Goal: Navigation & Orientation: Find specific page/section

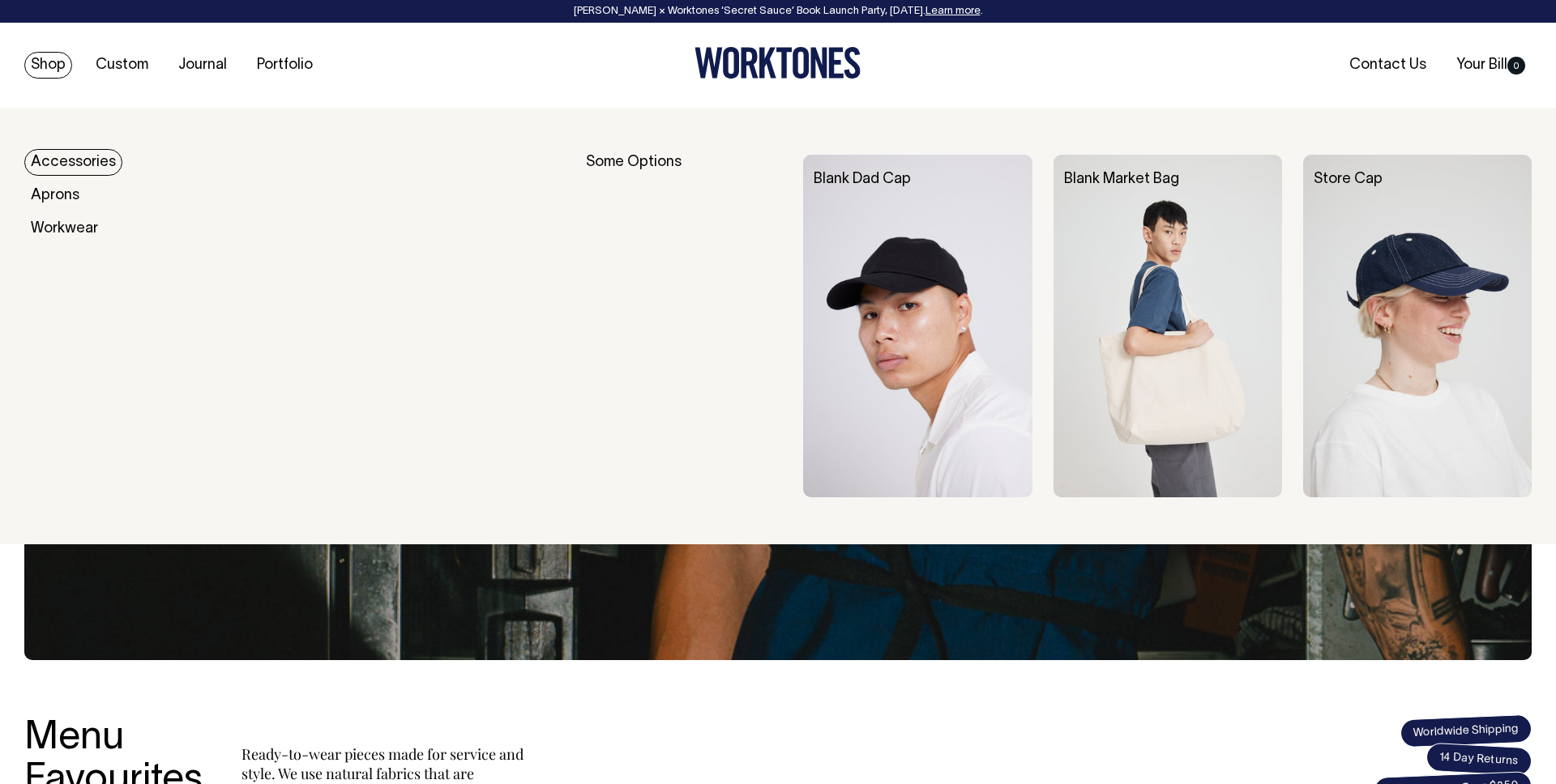
click at [61, 157] on link "Accessories" at bounding box center [73, 162] width 98 height 26
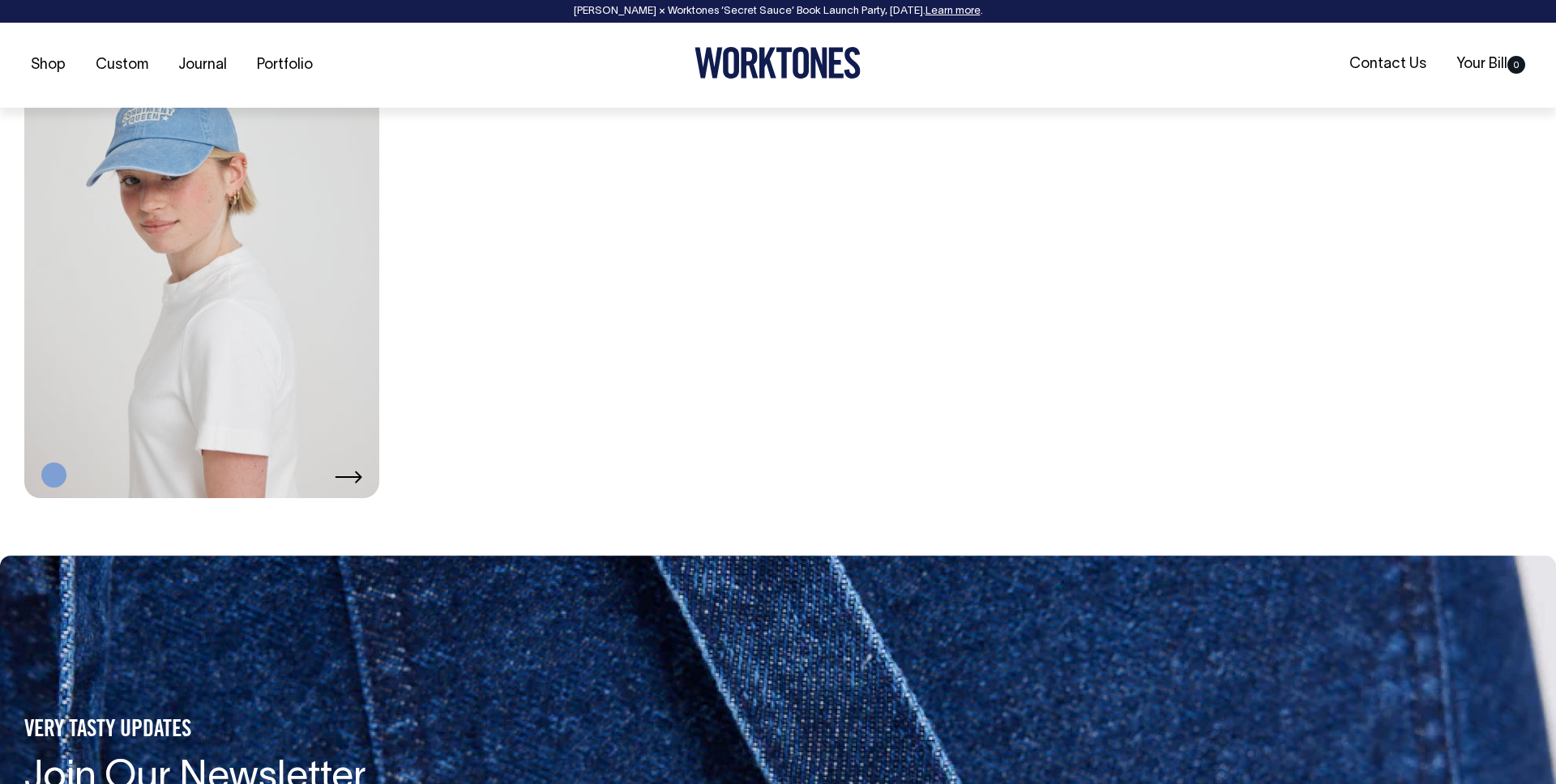
click at [66, 168] on link at bounding box center [202, 232] width 355 height 532
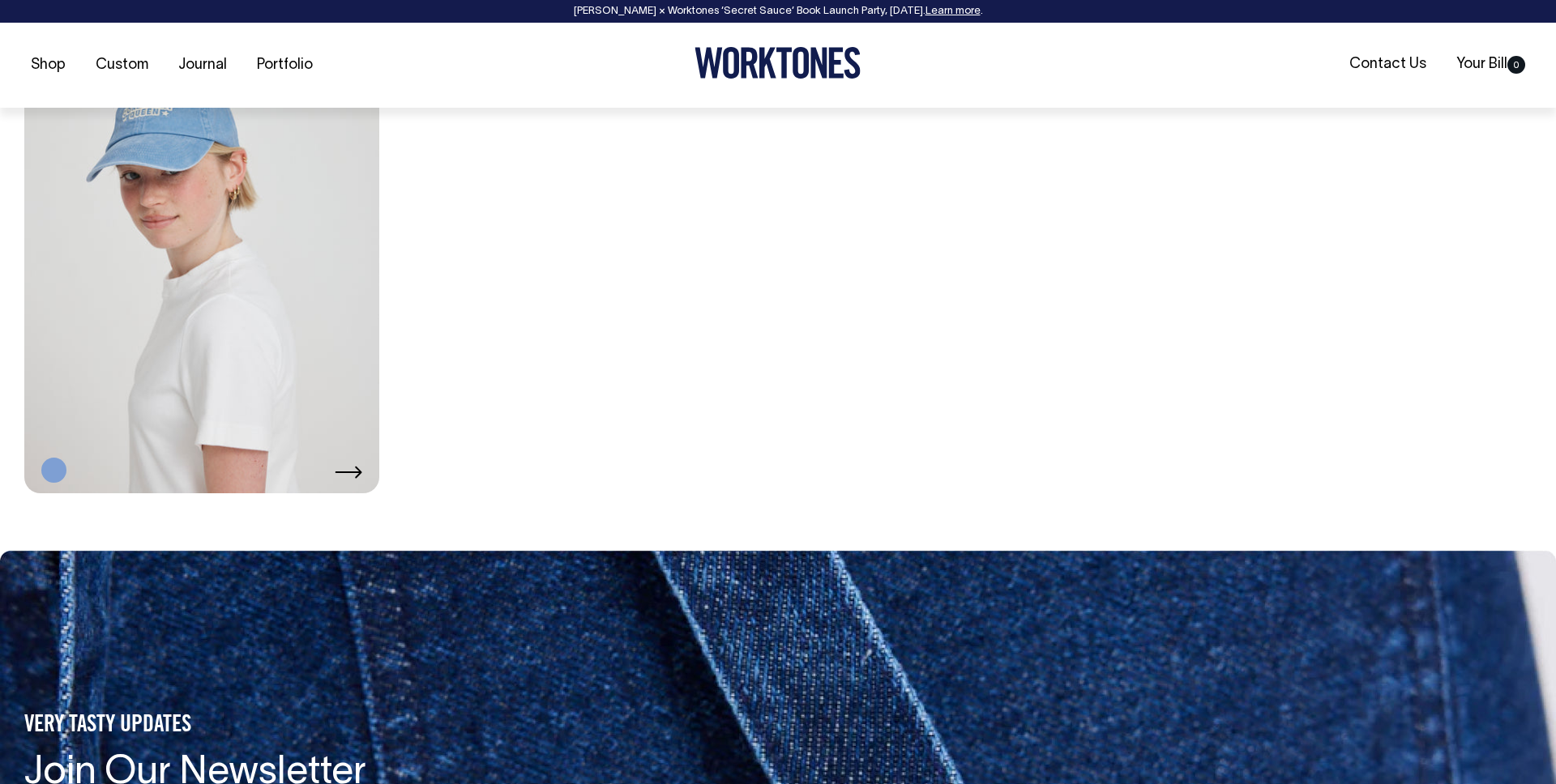
scroll to position [2527, 0]
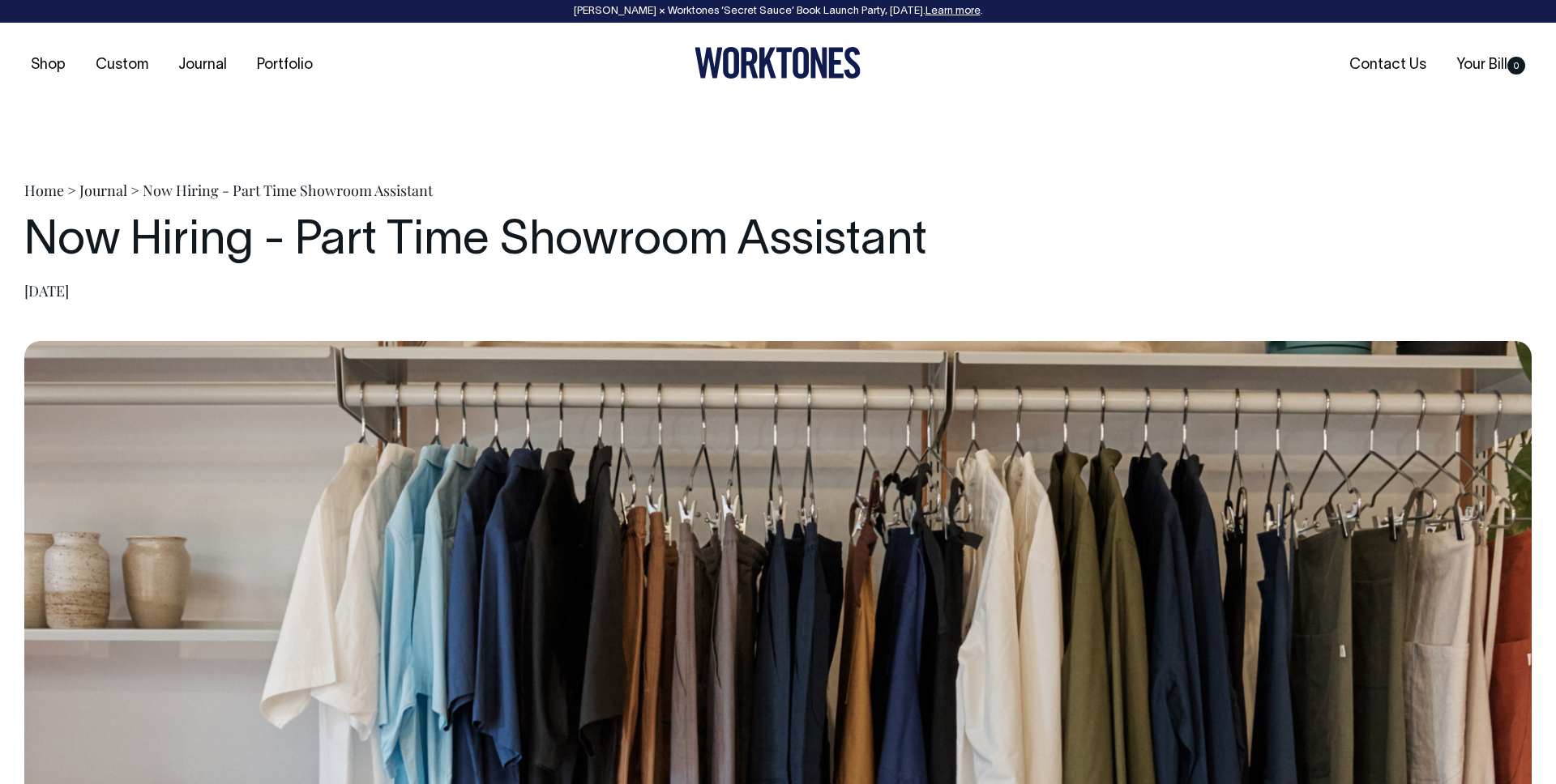
click at [660, 224] on h1 "Now Hiring - Part Time Showroom Assistant" at bounding box center [778, 242] width 1507 height 52
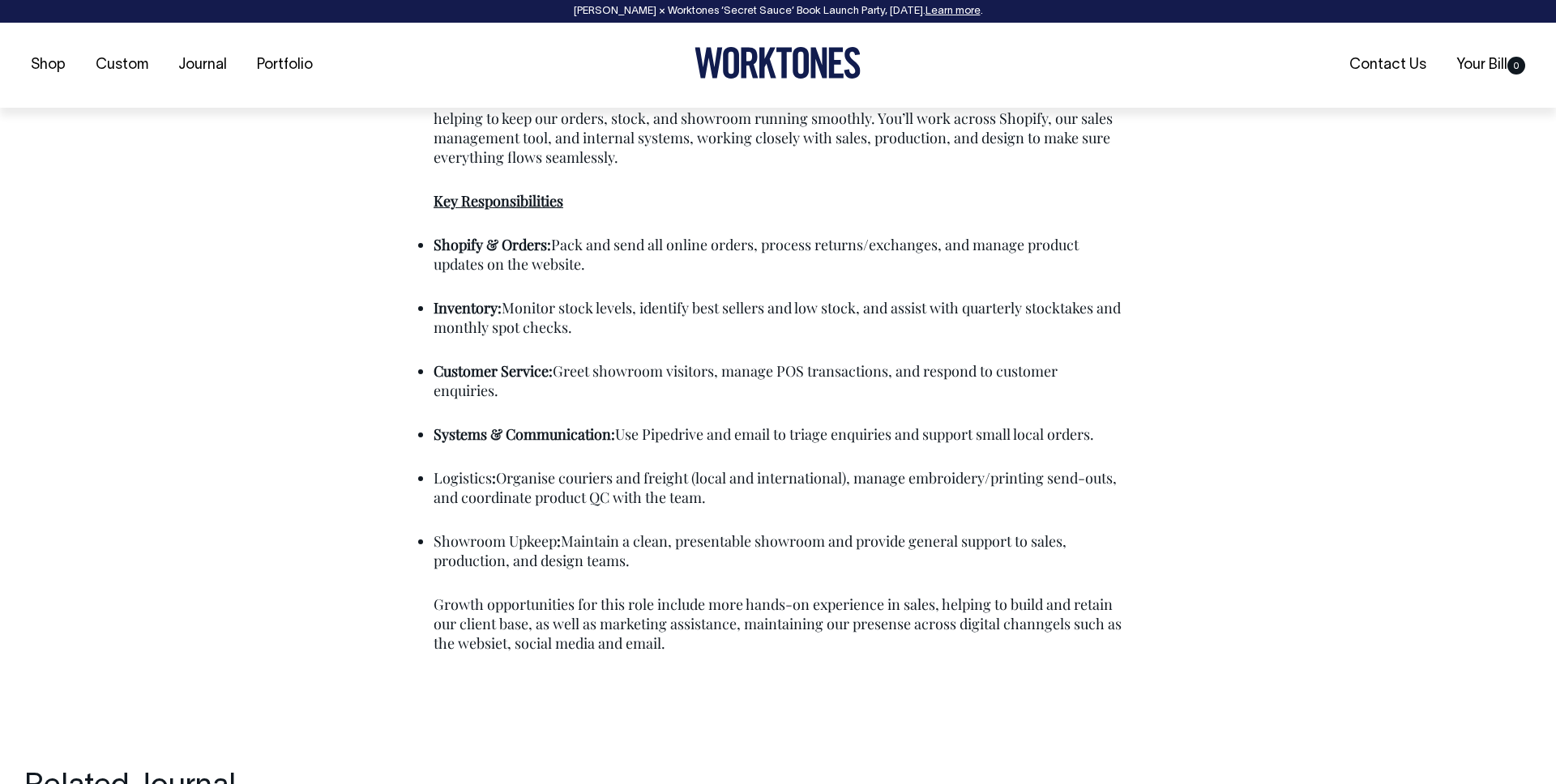
scroll to position [1231, 0]
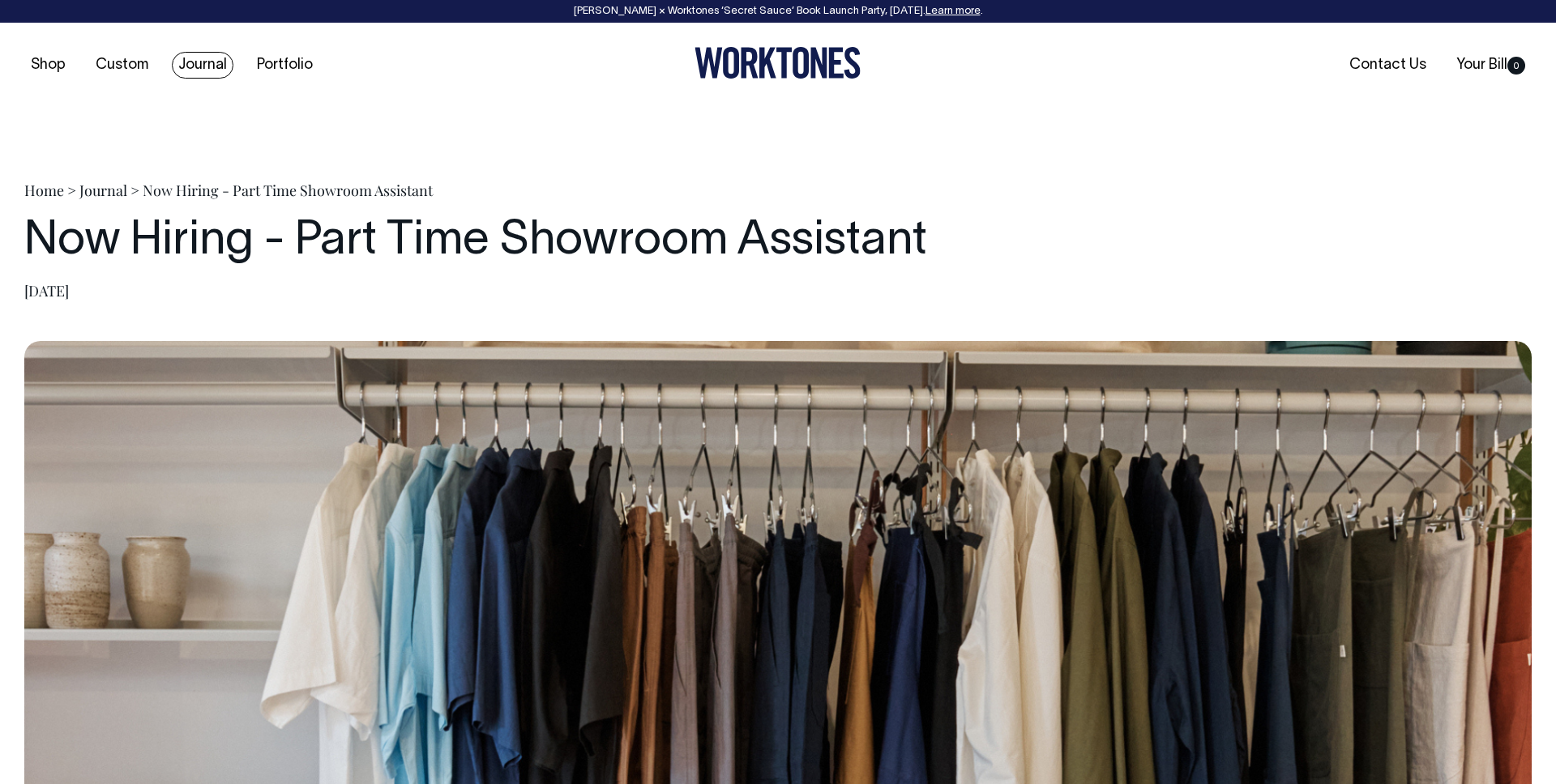
click at [198, 69] on link "Journal" at bounding box center [203, 65] width 61 height 26
